Goal: Check status

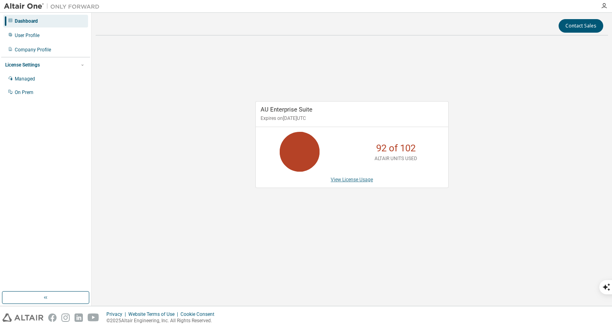
click at [344, 181] on link "View License Usage" at bounding box center [352, 180] width 42 height 6
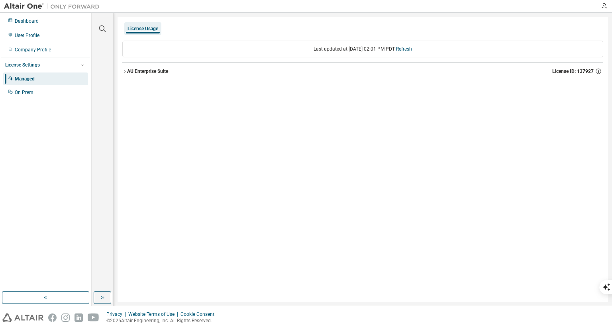
click at [142, 74] on div "AU Enterprise Suite License ID: 137927" at bounding box center [365, 71] width 476 height 7
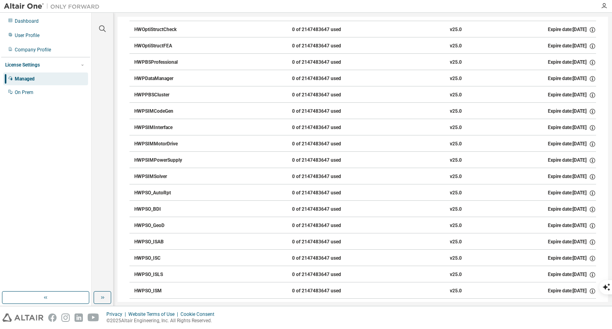
scroll to position [4722, 0]
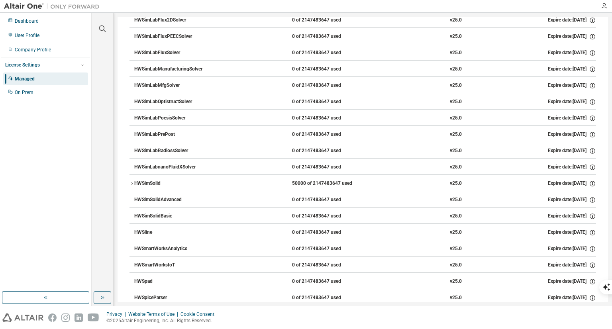
click at [131, 181] on icon "button" at bounding box center [131, 183] width 5 height 5
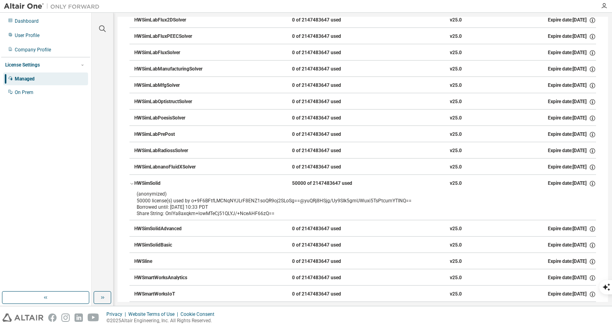
click at [137, 210] on div "Share String: OnlYa8axqkm+lowMTeCj51QLYJ/+NceAHF66zQ==" at bounding box center [353, 213] width 433 height 6
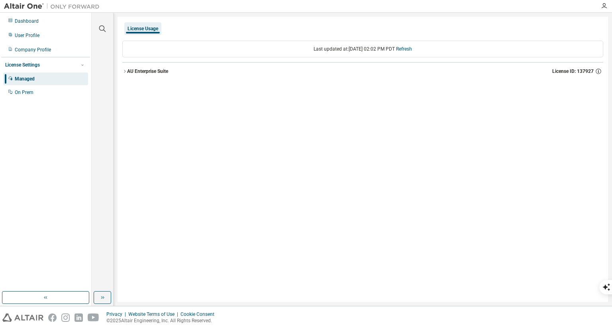
click at [136, 73] on div "AU Enterprise Suite" at bounding box center [147, 71] width 41 height 6
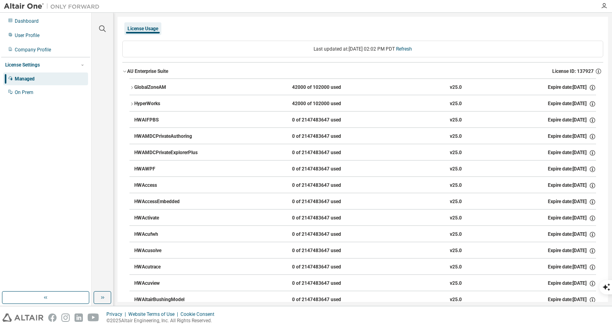
click at [151, 88] on div "GlobalZoneAM" at bounding box center [170, 87] width 72 height 7
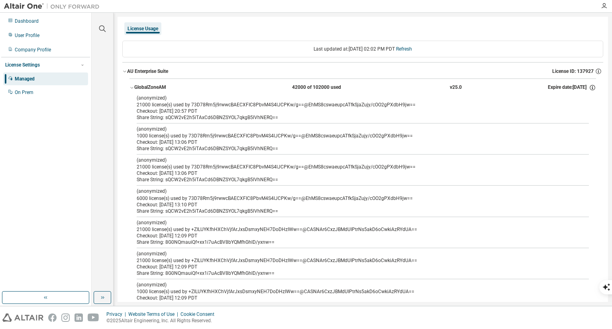
click at [167, 88] on div "GlobalZoneAM" at bounding box center [170, 87] width 72 height 7
